Goal: Find specific page/section: Find specific page/section

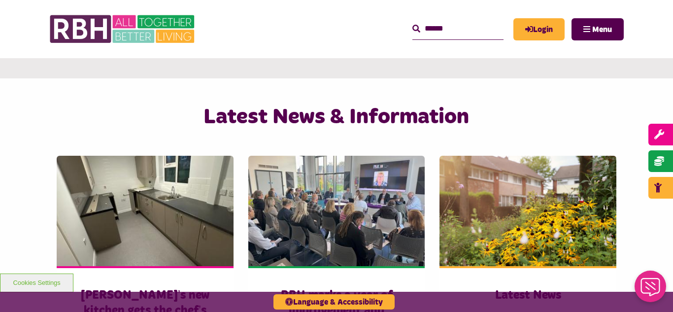
scroll to position [591, 0]
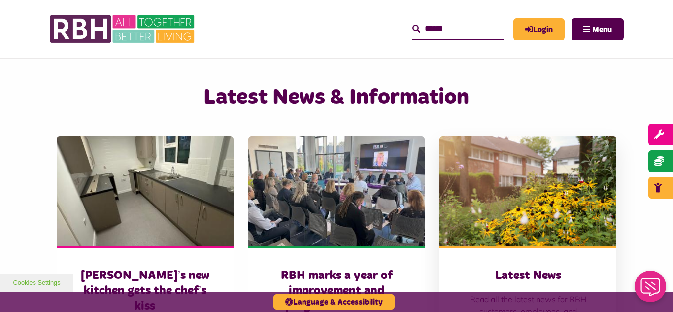
click at [554, 222] on img at bounding box center [527, 191] width 177 height 110
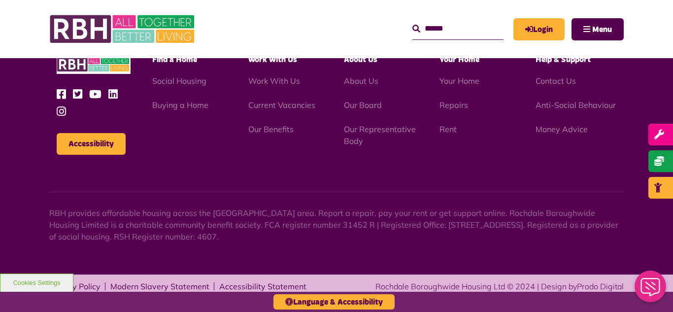
scroll to position [1401, 0]
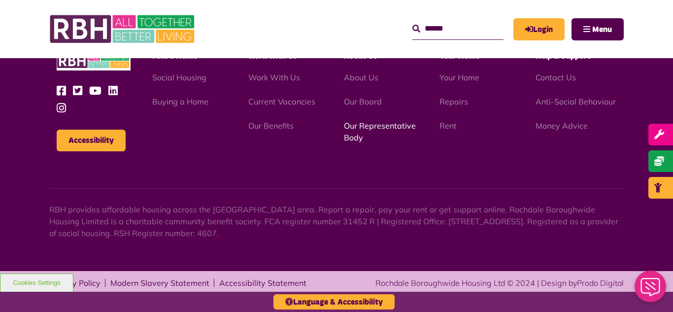
click at [357, 126] on link "Our Representative Body" at bounding box center [380, 132] width 72 height 22
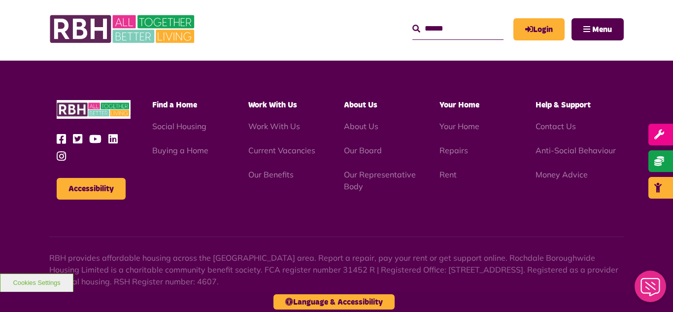
scroll to position [2975, 0]
